Goal: Task Accomplishment & Management: Complete application form

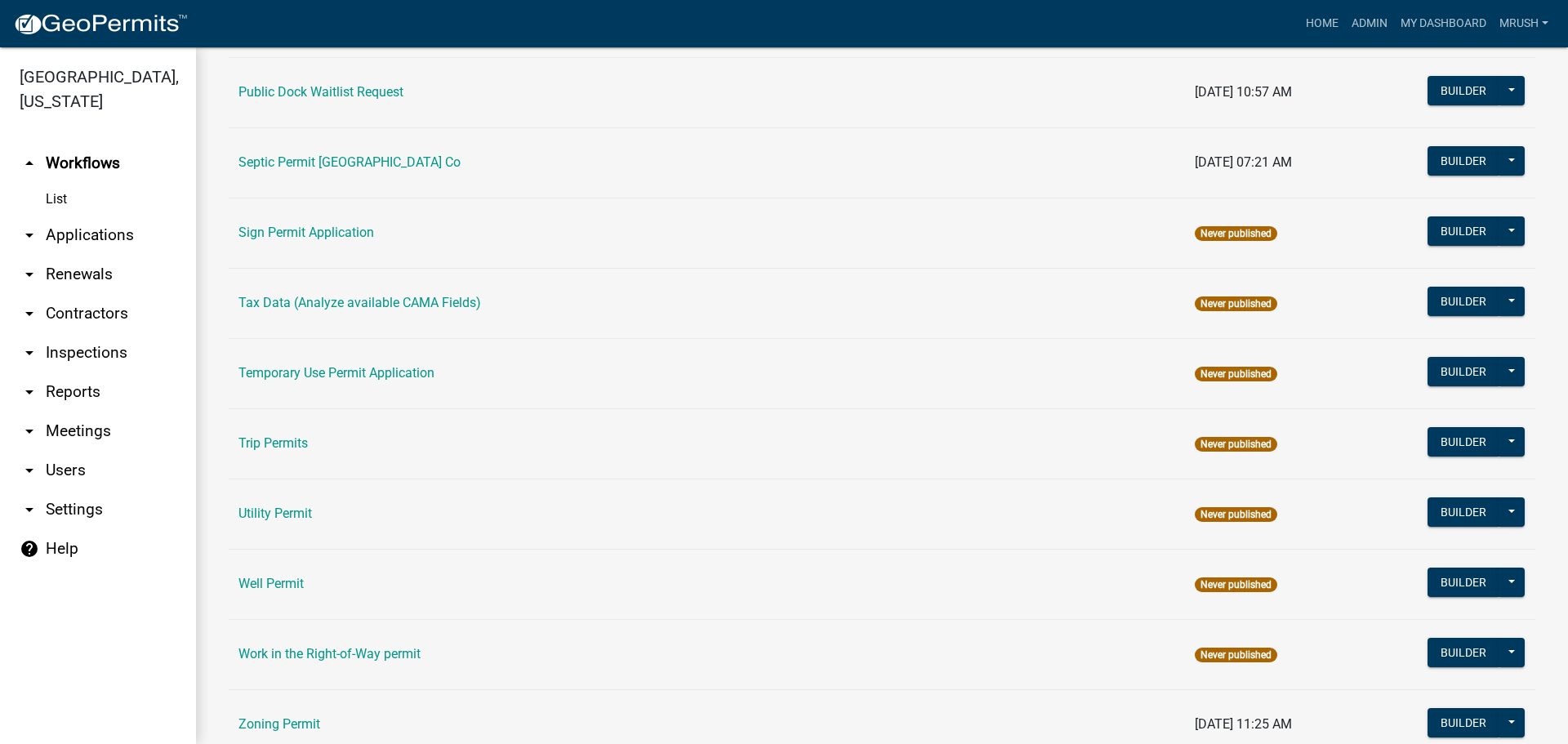
scroll to position [778, 0]
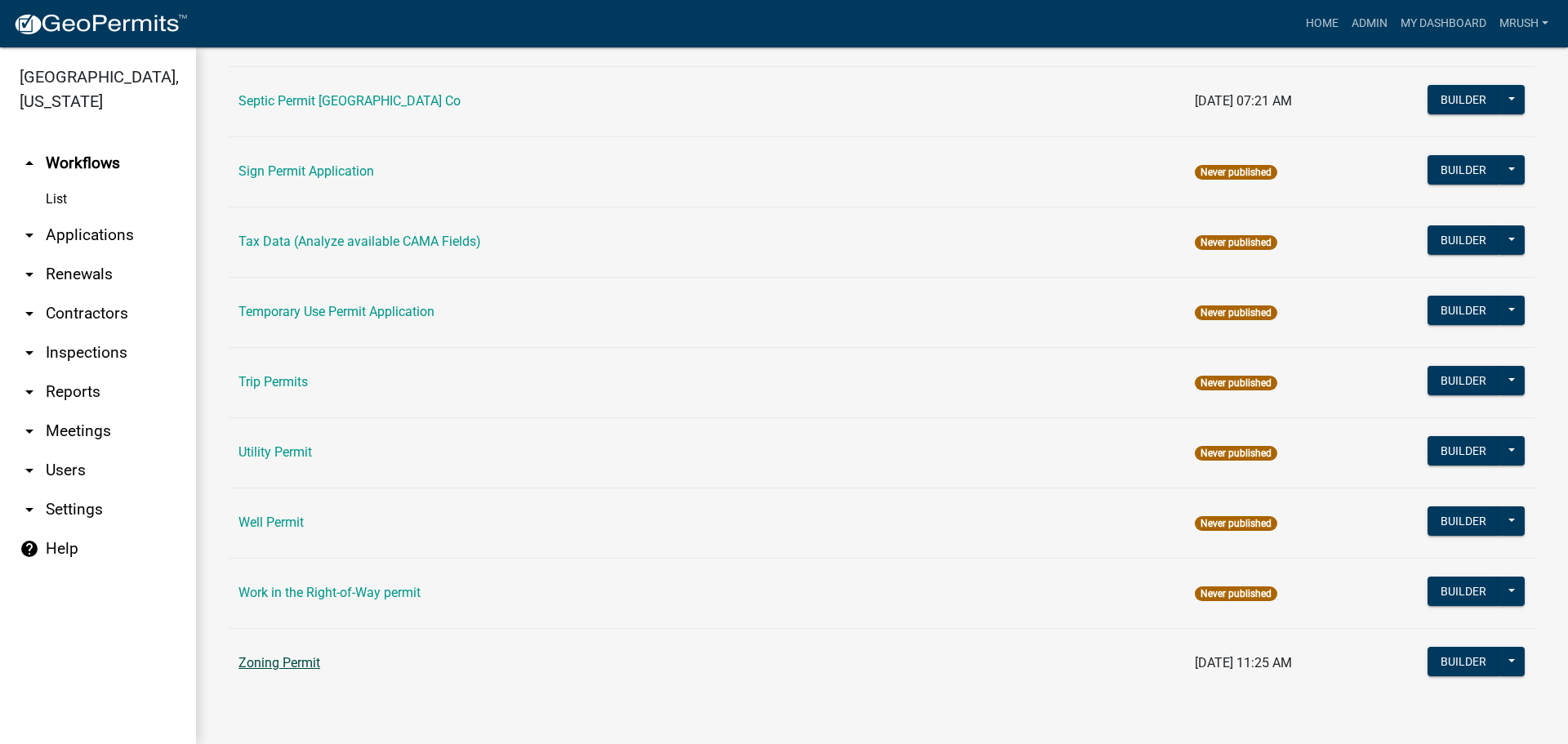
click at [275, 661] on link "Zoning Permit" at bounding box center [280, 662] width 82 height 16
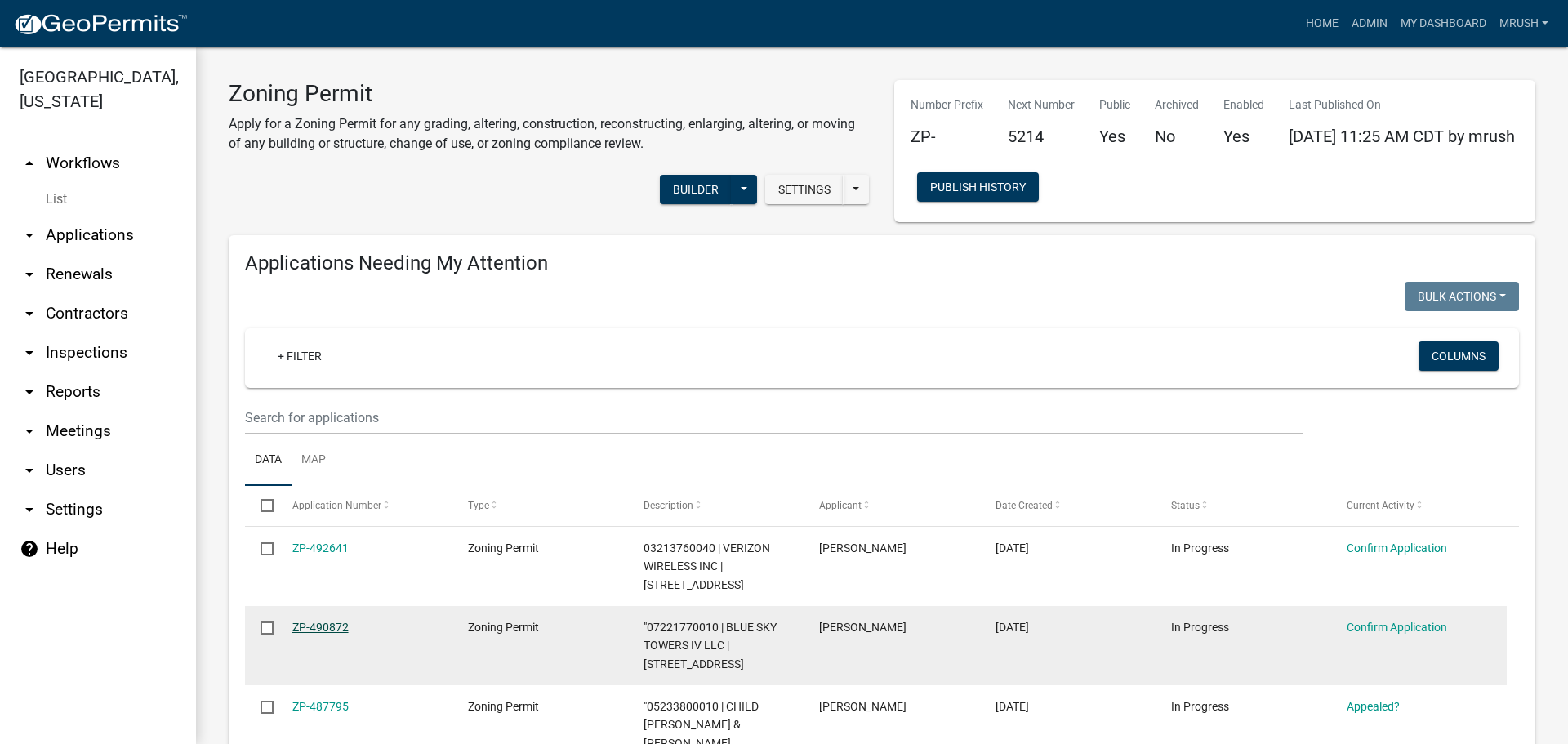
click at [320, 628] on link "ZP-490872" at bounding box center [320, 627] width 56 height 13
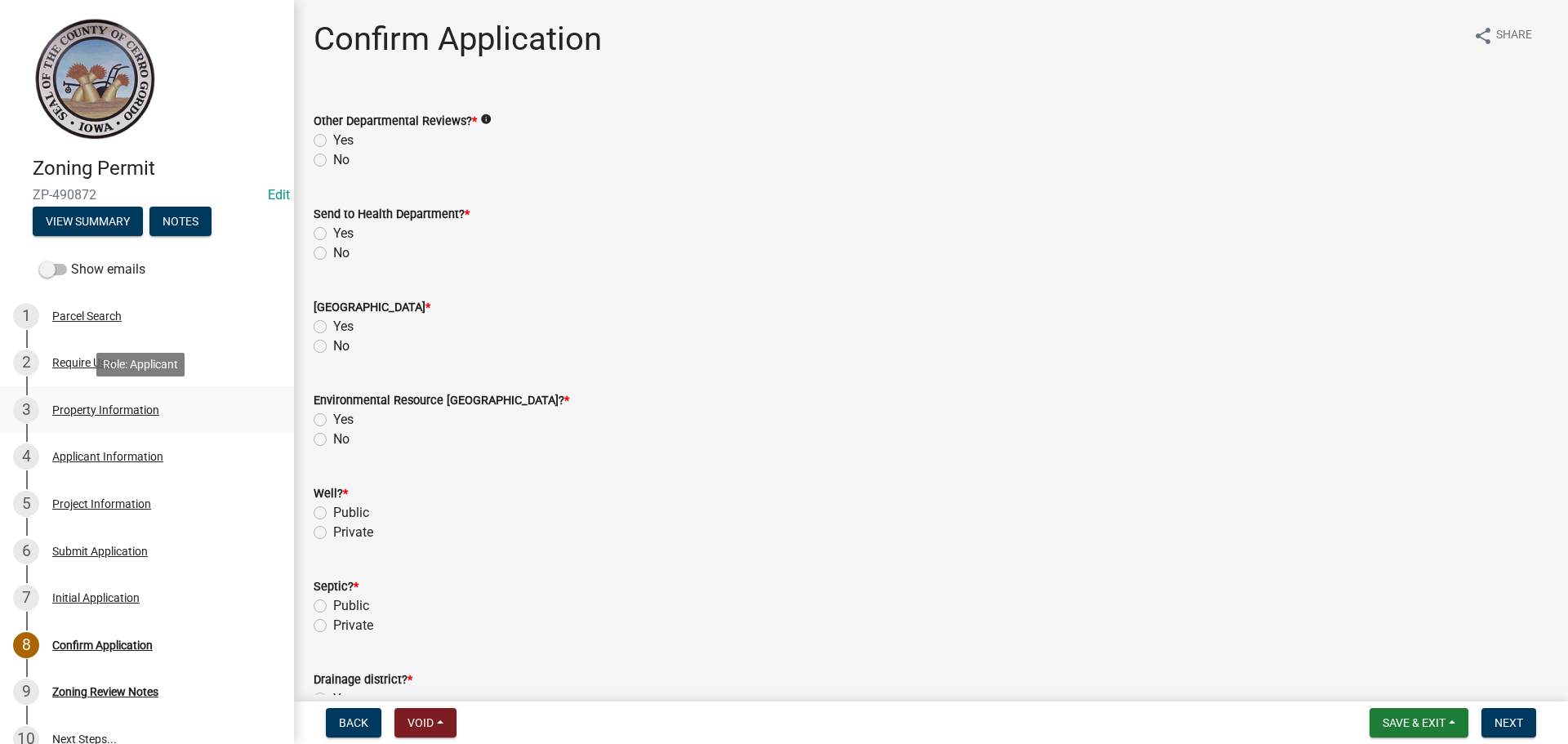
click at [103, 411] on div "Property Information" at bounding box center [105, 410] width 107 height 11
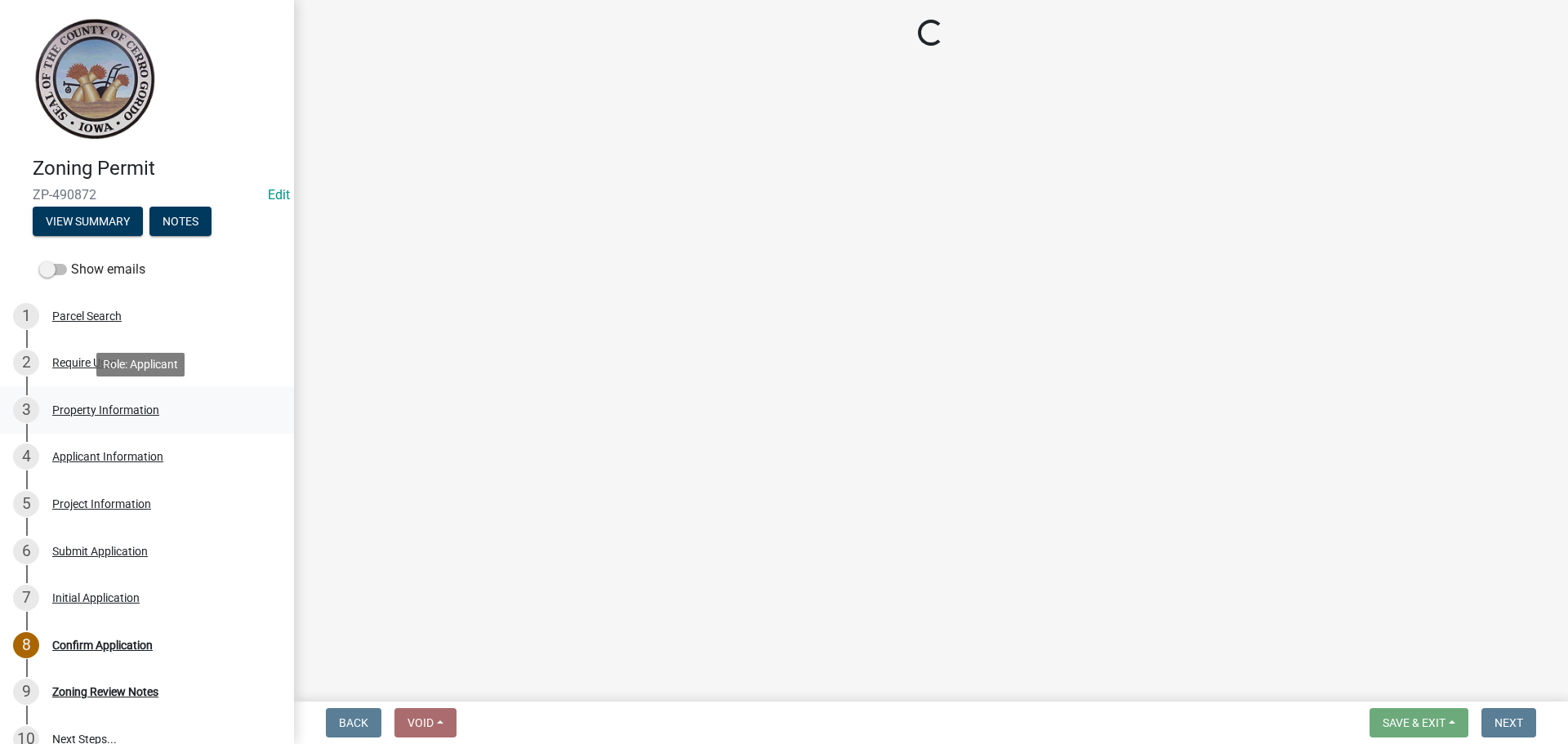
select select "7a5a2478-5b3b-459e-a372-388ca56f6284"
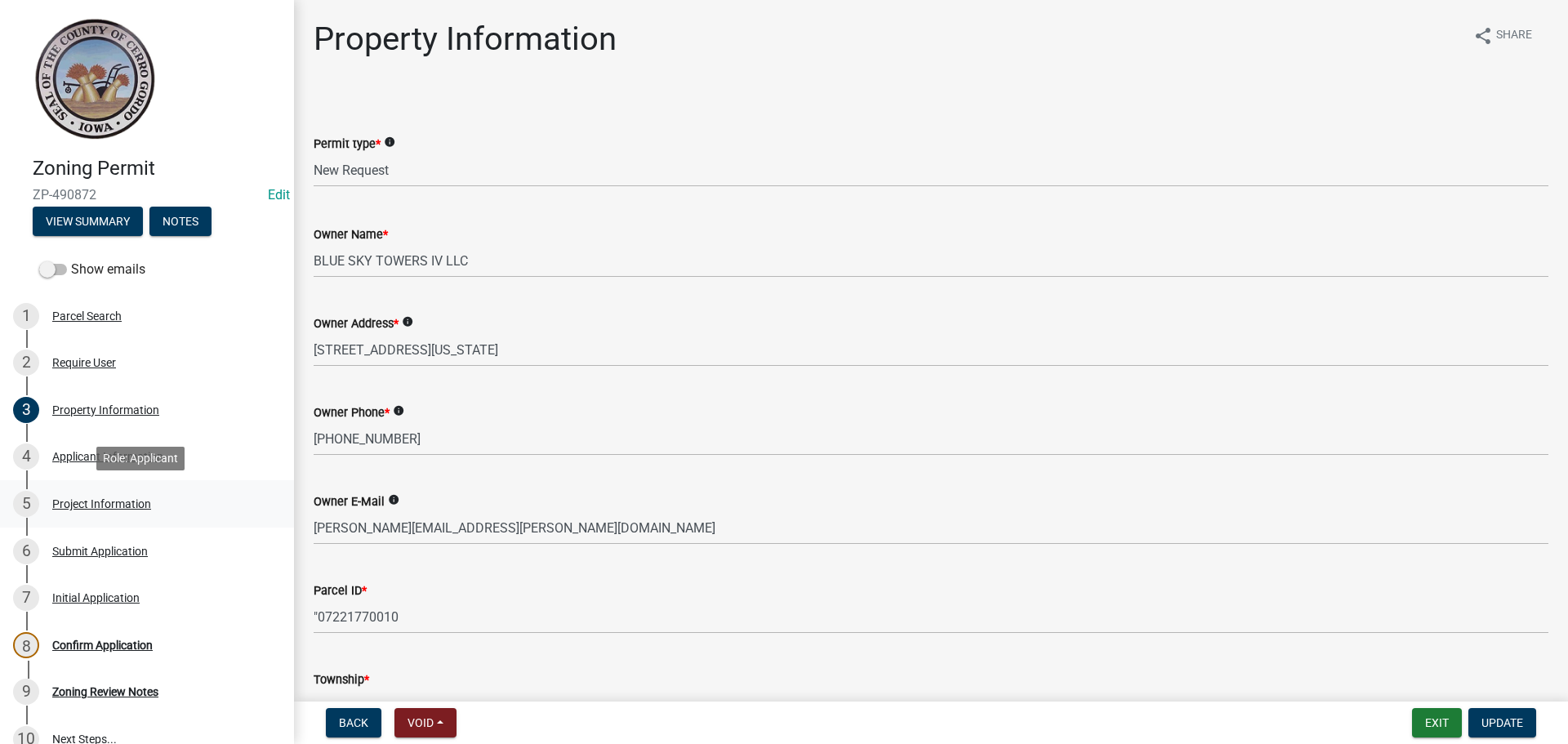
click at [106, 503] on div "Project Information" at bounding box center [101, 504] width 99 height 11
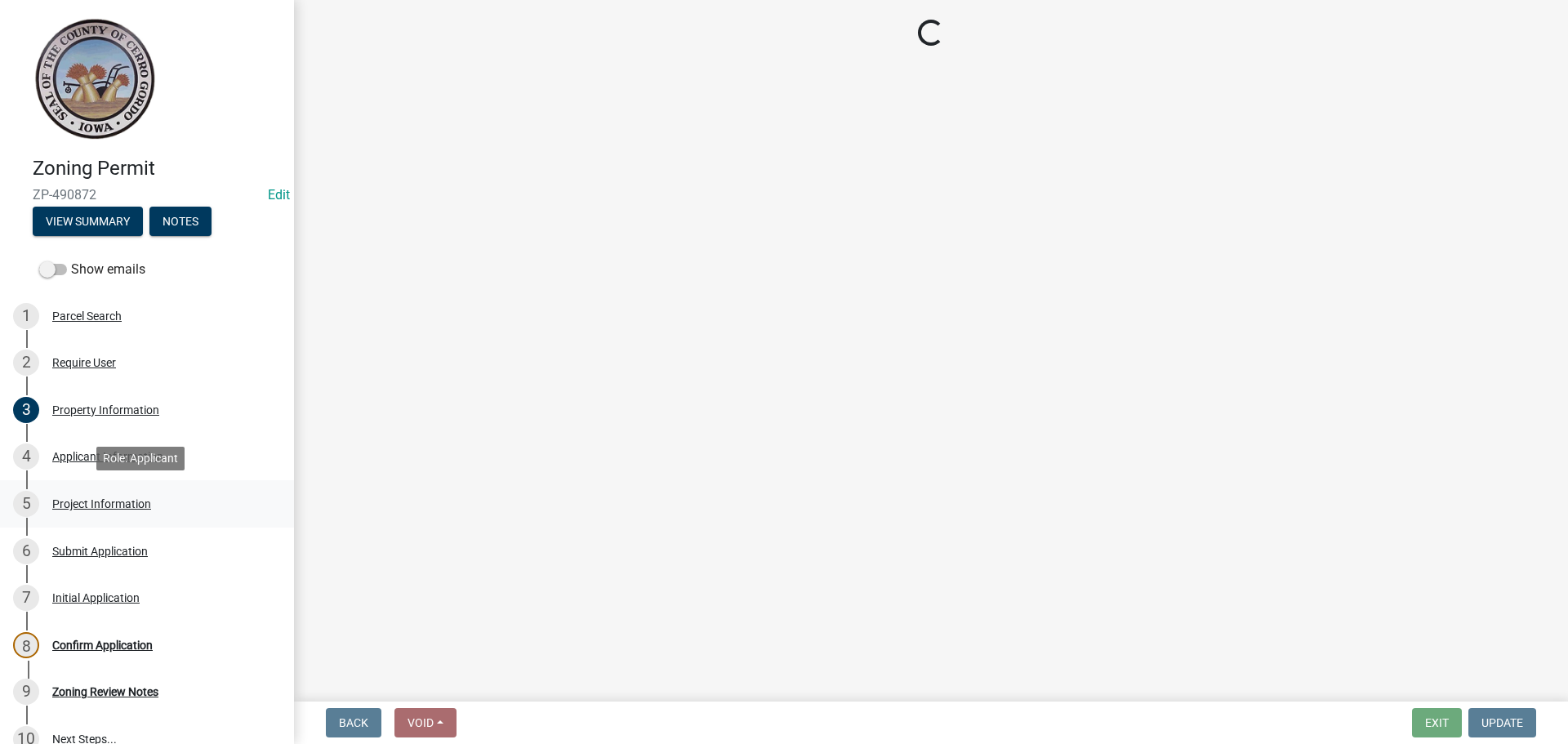
select select "c33da19a-5b3e-4f51-a669-d4d436de7689"
